Goal: Task Accomplishment & Management: Use online tool/utility

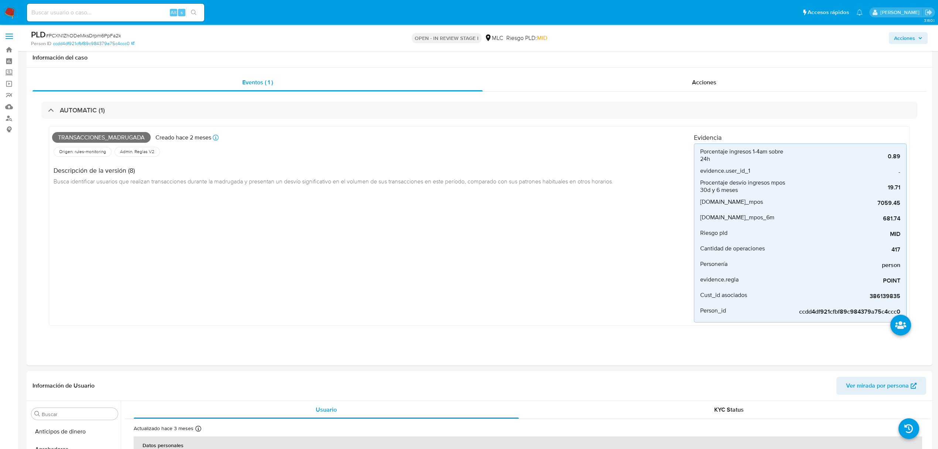
select select "10"
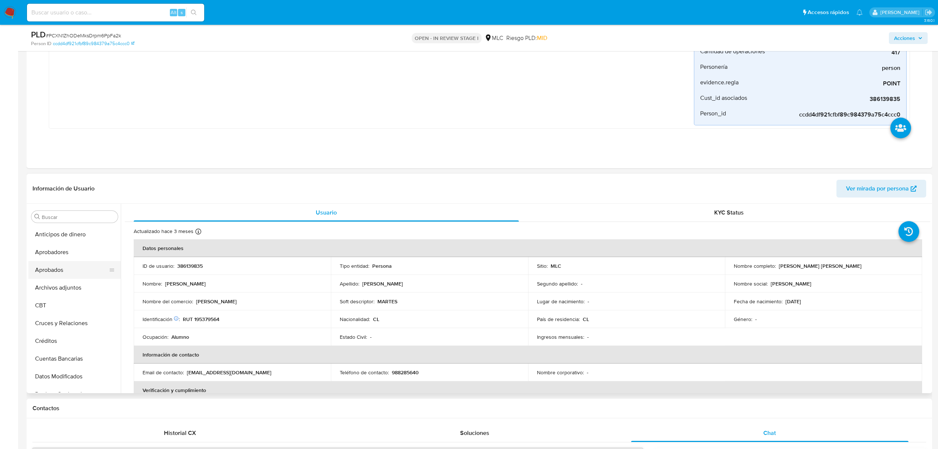
scroll to position [148, 0]
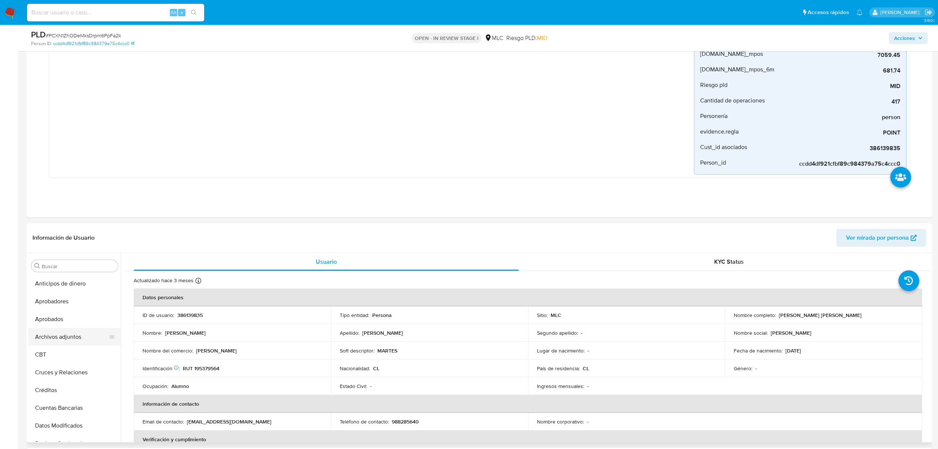
click at [61, 338] on button "Archivos adjuntos" at bounding box center [71, 337] width 86 height 18
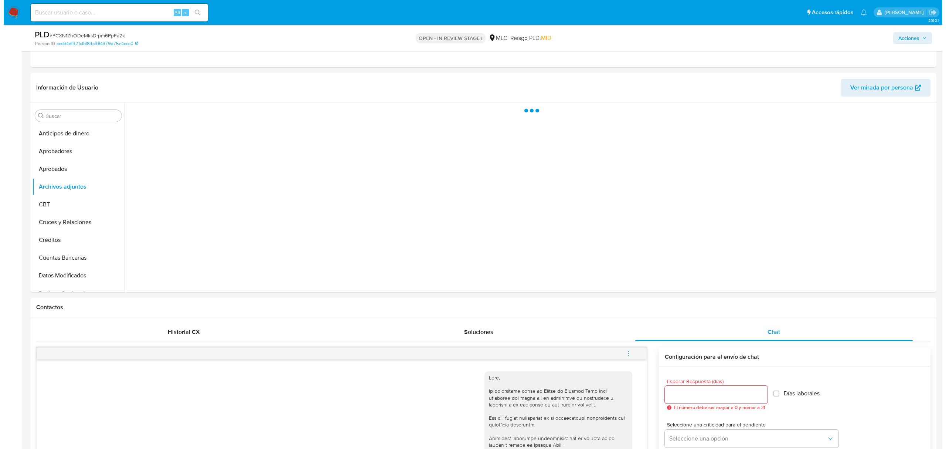
scroll to position [262, 0]
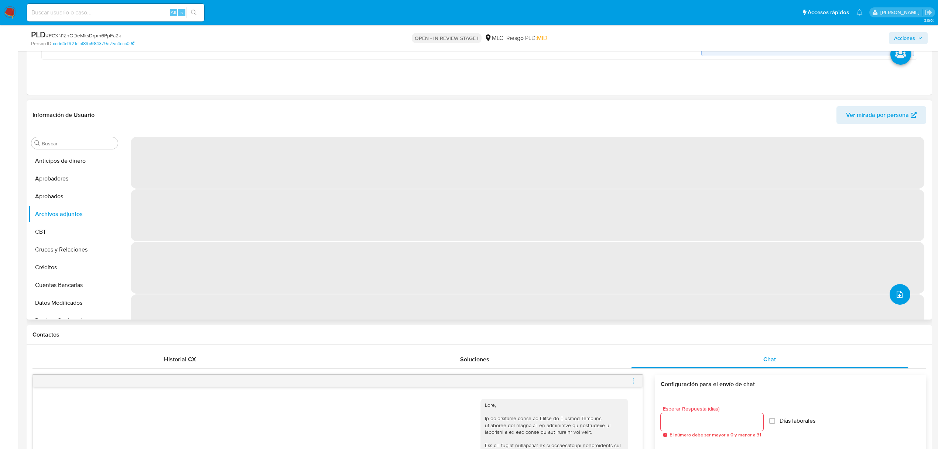
click at [901, 296] on button "upload-file" at bounding box center [900, 294] width 21 height 21
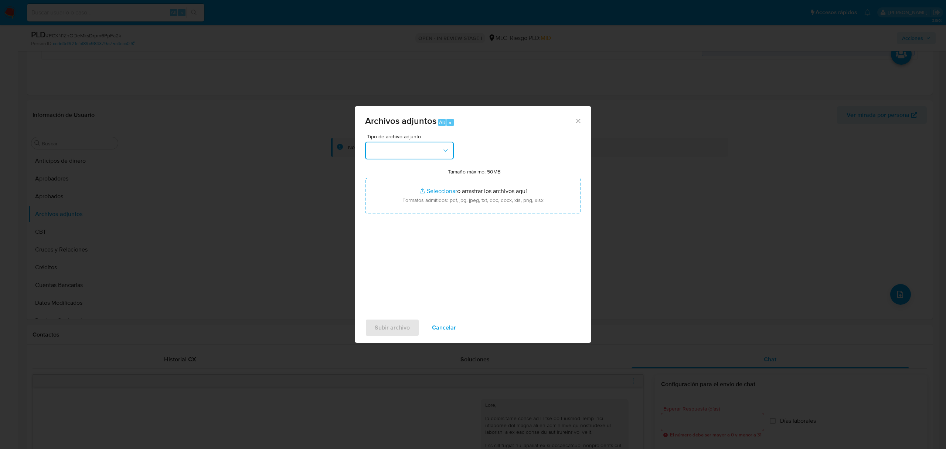
click at [398, 142] on button "button" at bounding box center [409, 150] width 89 height 18
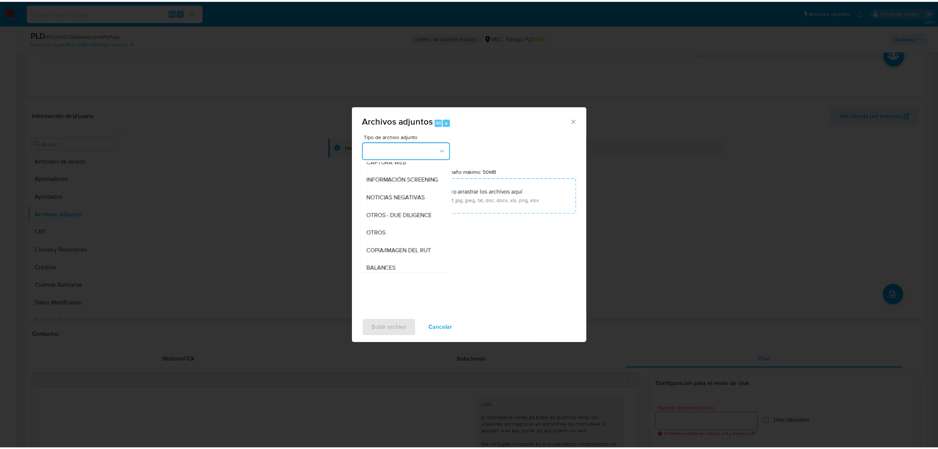
scroll to position [61, 0]
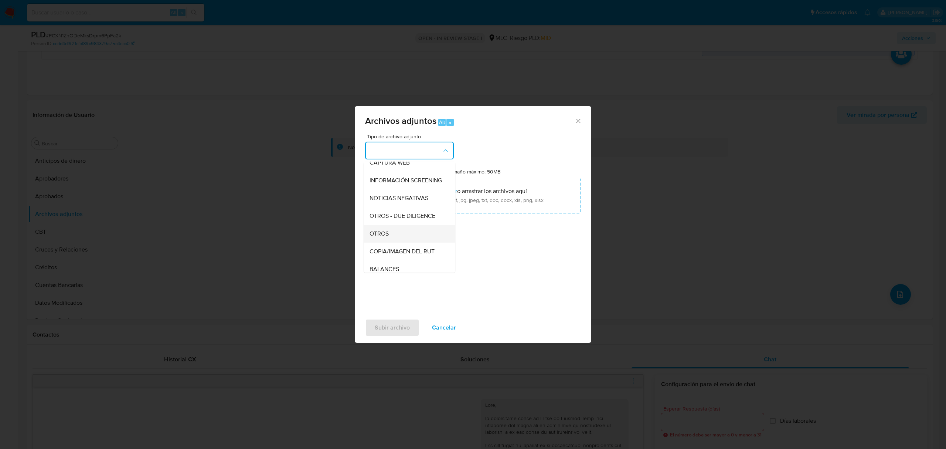
click at [387, 237] on span "OTROS" at bounding box center [378, 233] width 19 height 7
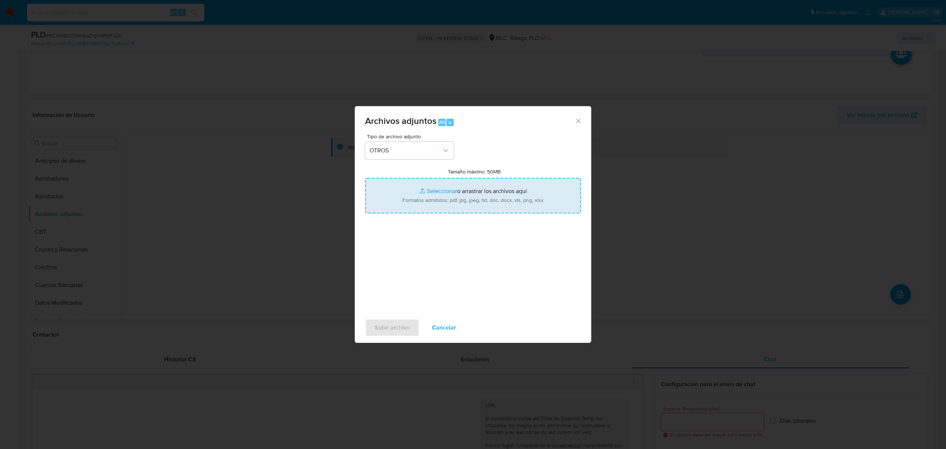
click at [435, 191] on input "Tamaño máximo: 50MB Seleccionar archivos" at bounding box center [473, 195] width 216 height 35
click at [430, 185] on input "Tamaño máximo: 50MB Seleccionar archivos" at bounding box center [473, 195] width 216 height 35
click at [435, 192] on input "Tamaño máximo: 50MB Seleccionar archivos" at bounding box center [473, 195] width 216 height 35
type input "C:\fakepath\386139835 - 23_09_2025 (1).pdf"
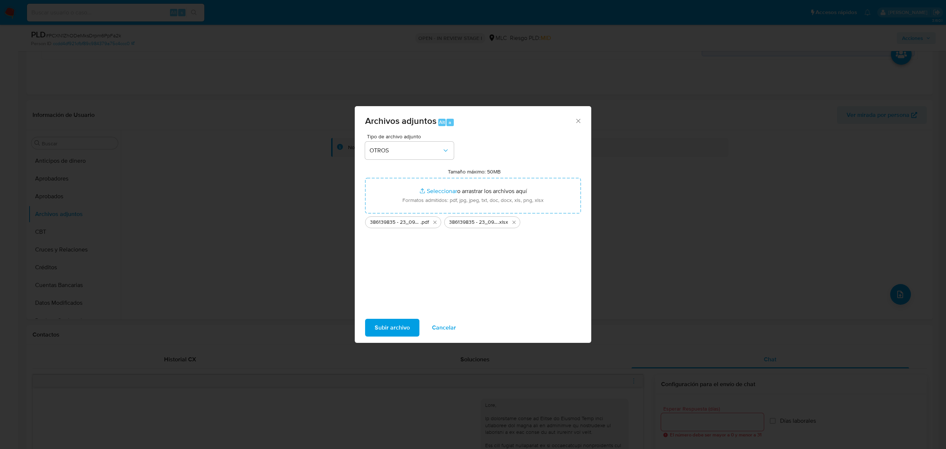
click at [376, 324] on span "Subir archivo" at bounding box center [392, 327] width 35 height 16
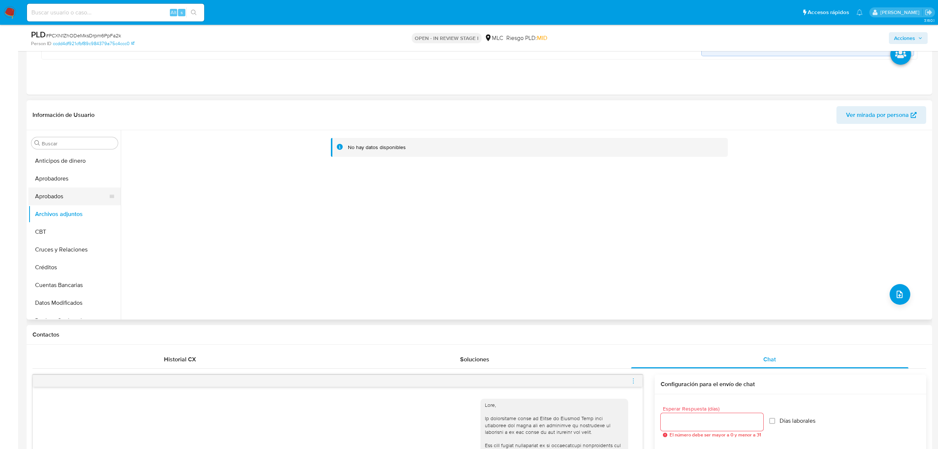
click at [78, 197] on button "Aprobados" at bounding box center [71, 196] width 86 height 18
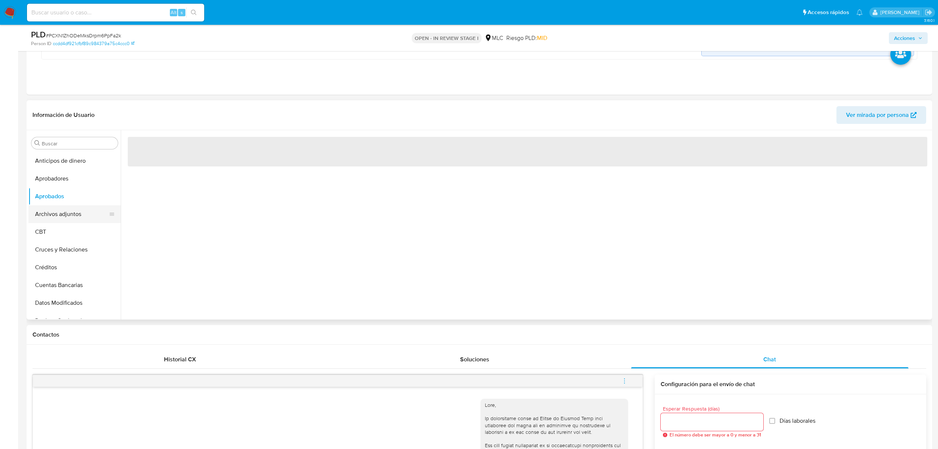
click at [71, 215] on button "Archivos adjuntos" at bounding box center [71, 214] width 86 height 18
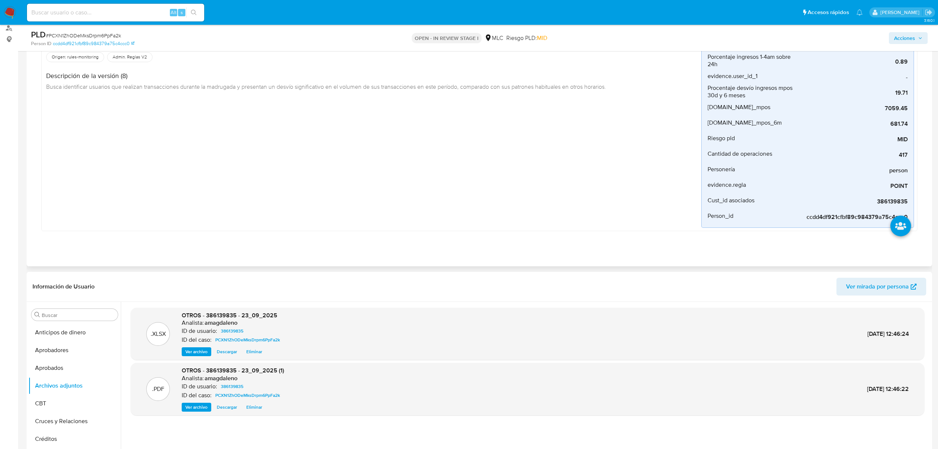
scroll to position [0, 0]
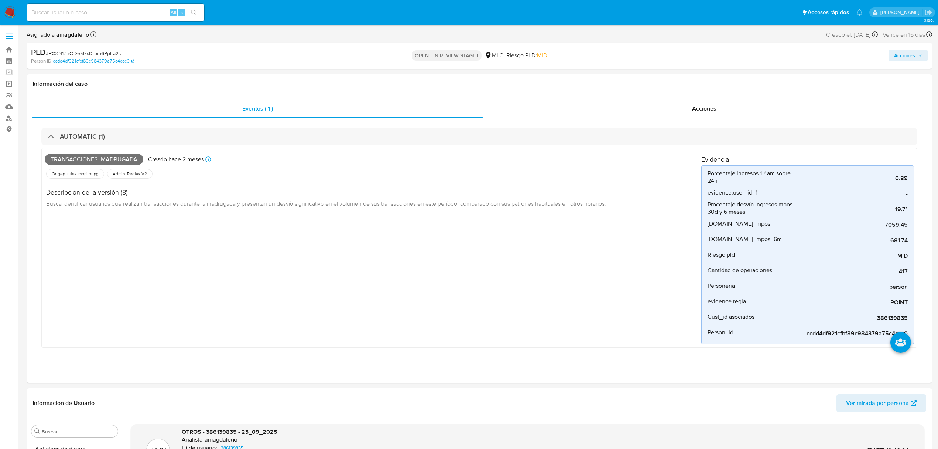
click at [903, 54] on span "Acciones" at bounding box center [904, 56] width 21 height 12
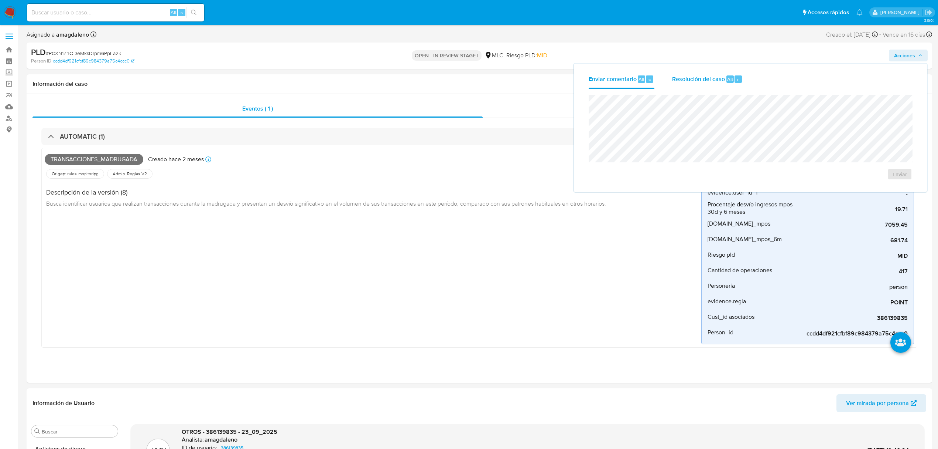
click at [697, 83] on span "Resolución del caso" at bounding box center [698, 79] width 53 height 8
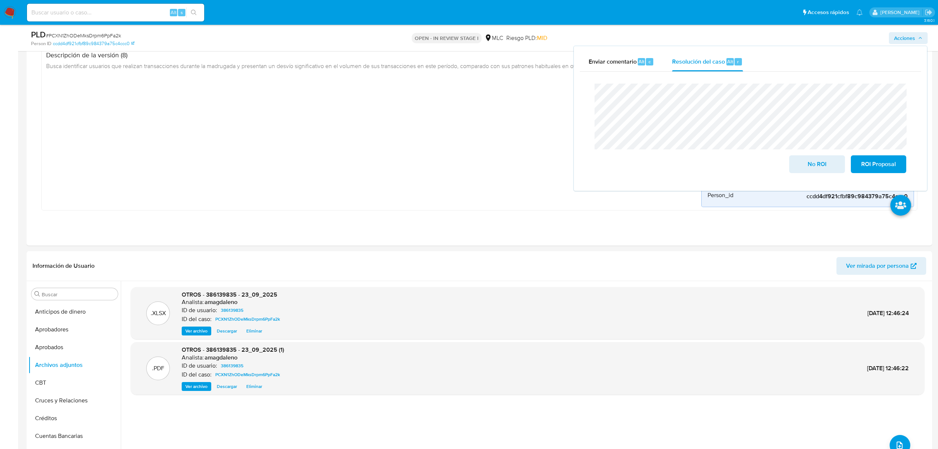
scroll to position [98, 0]
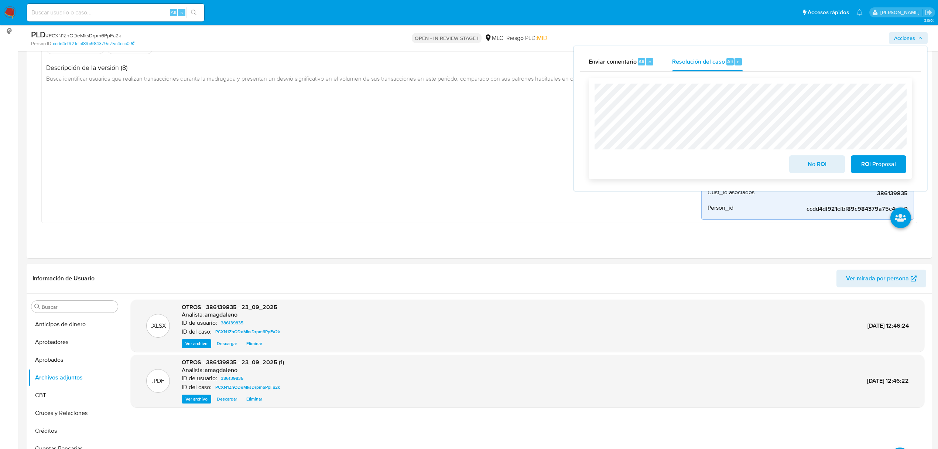
click at [871, 166] on span "ROI Proposal" at bounding box center [879, 164] width 36 height 16
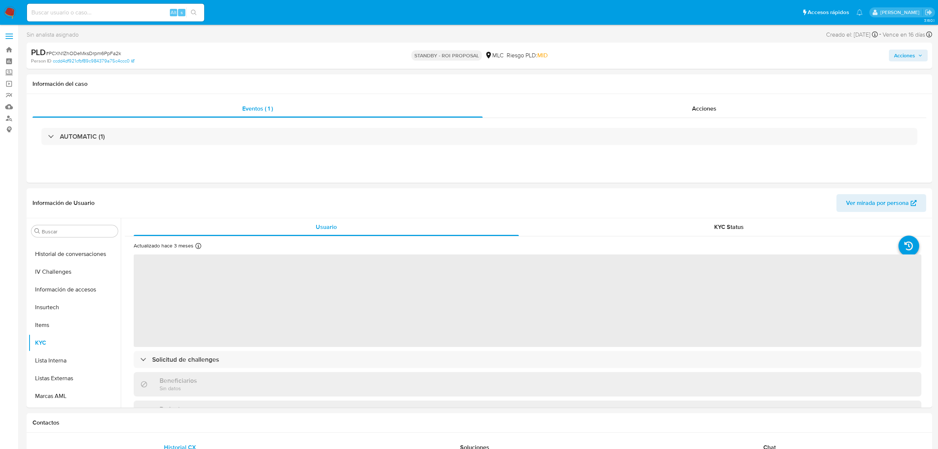
select select "10"
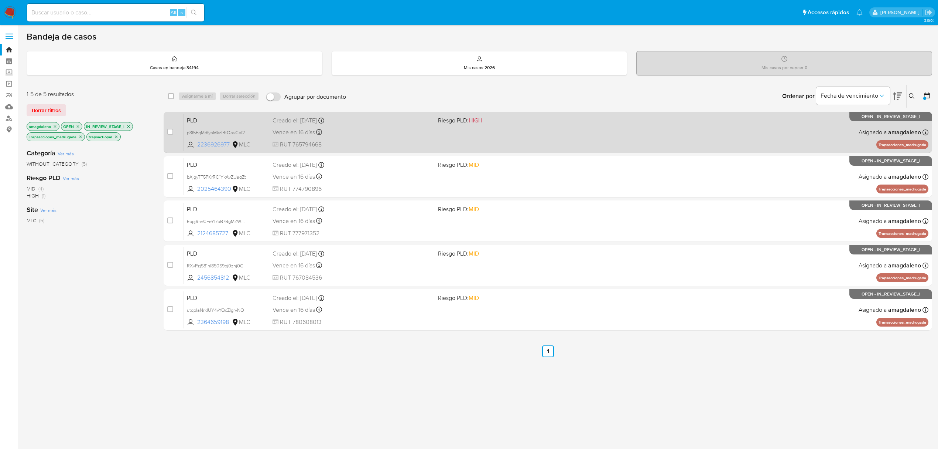
click at [216, 147] on span "2236926977" at bounding box center [213, 144] width 33 height 8
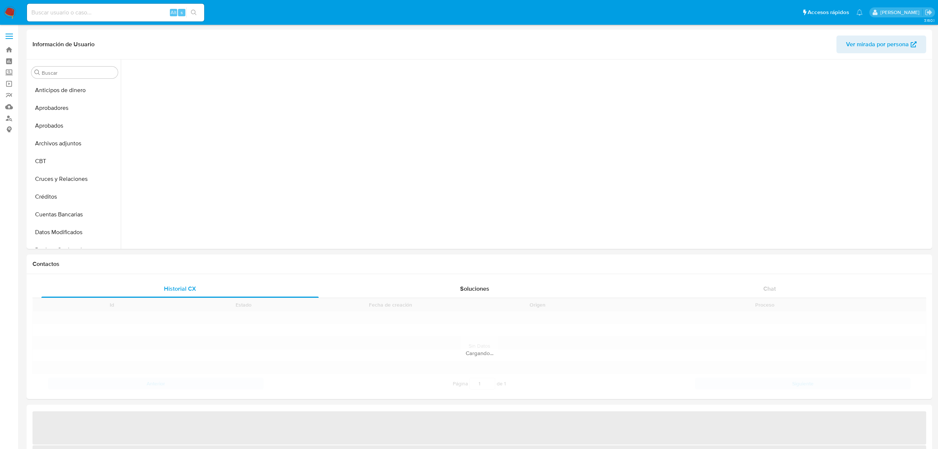
scroll to position [284, 0]
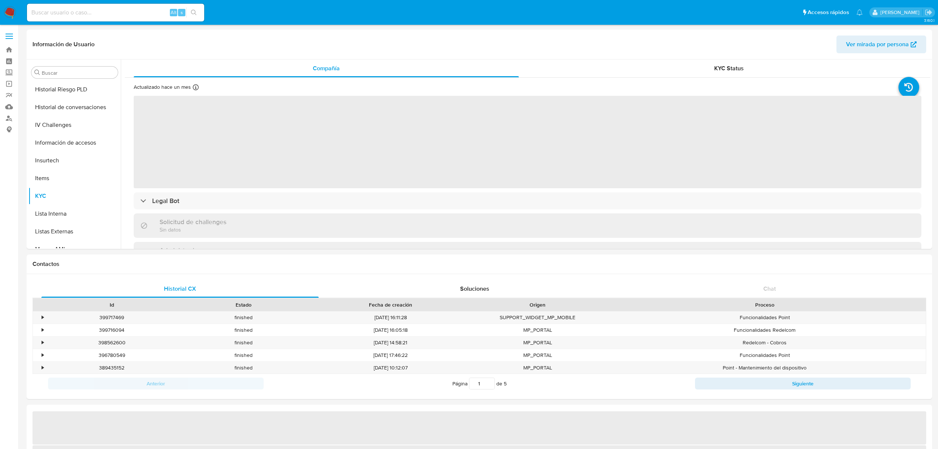
select select "10"
